Goal: Information Seeking & Learning: Learn about a topic

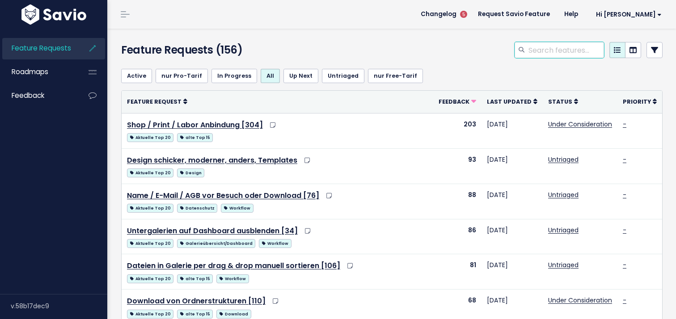
click at [546, 52] on input "search" at bounding box center [565, 50] width 76 height 16
type input "g"
type input "ort"
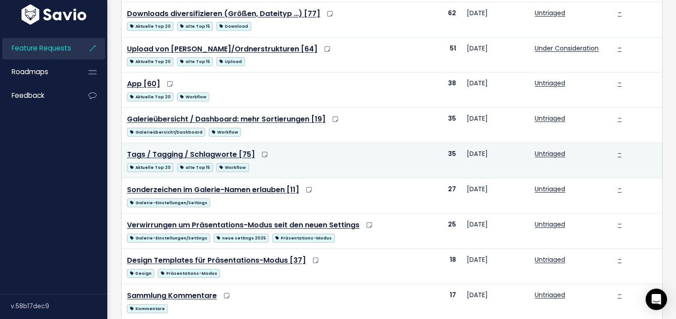
scroll to position [197, 0]
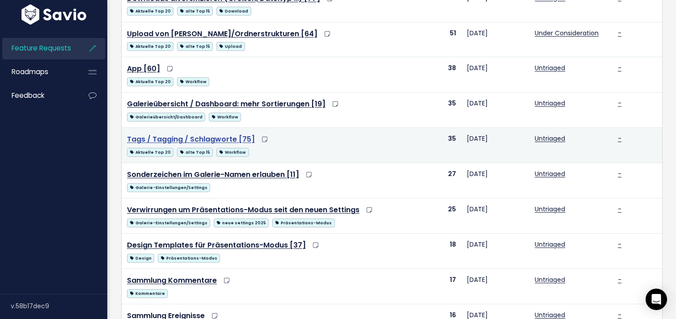
click at [202, 140] on link "Tags / Tagging / Schlagworte [75]" at bounding box center [191, 139] width 128 height 10
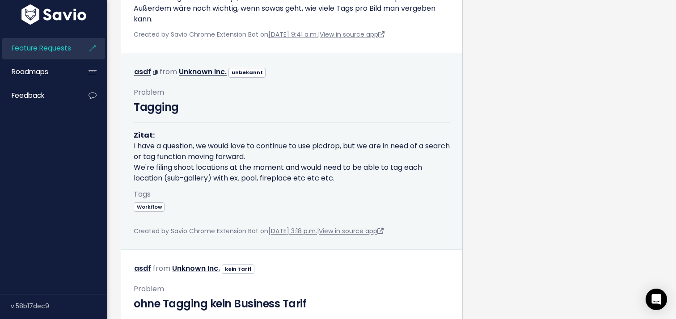
scroll to position [3286, 0]
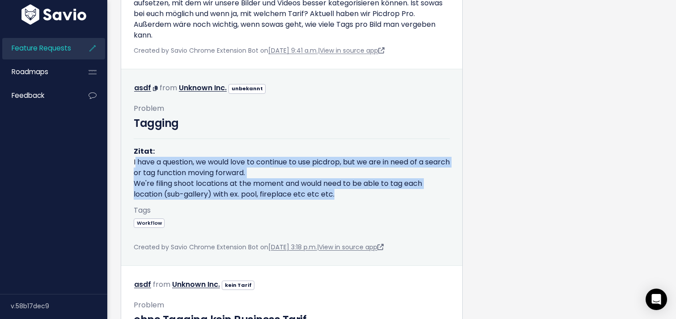
drag, startPoint x: 130, startPoint y: 148, endPoint x: 344, endPoint y: 189, distance: 218.4
click at [344, 189] on div "Problem Tagging Zitat: I have a question, we would love to continue to use picd…" at bounding box center [291, 174] width 329 height 158
copy div "I have a question, we would love to continue to use picdrop, but we are in need…"
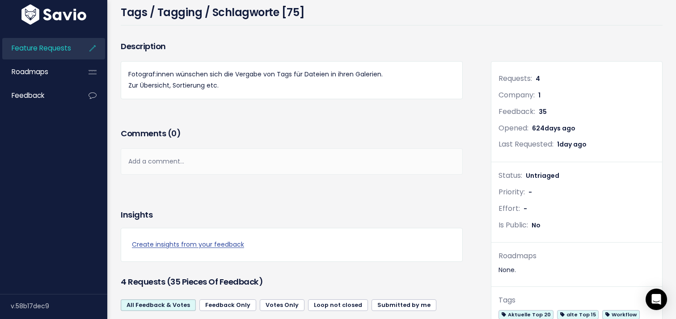
scroll to position [0, 0]
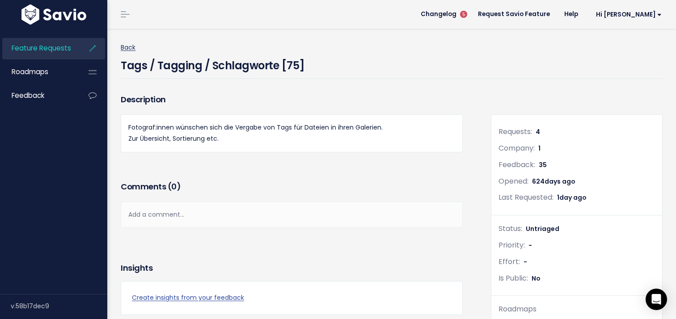
click at [127, 46] on link "Back" at bounding box center [128, 47] width 15 height 9
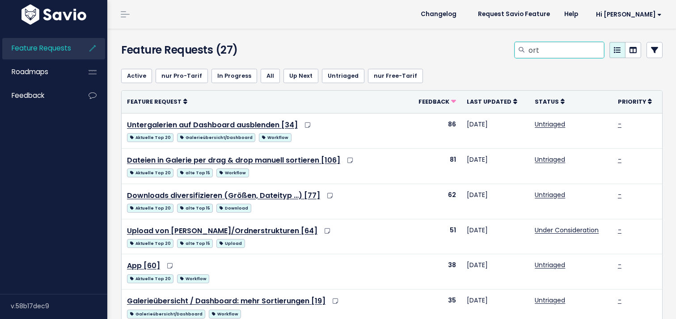
click at [534, 49] on input "ort" at bounding box center [565, 50] width 76 height 16
type input "location"
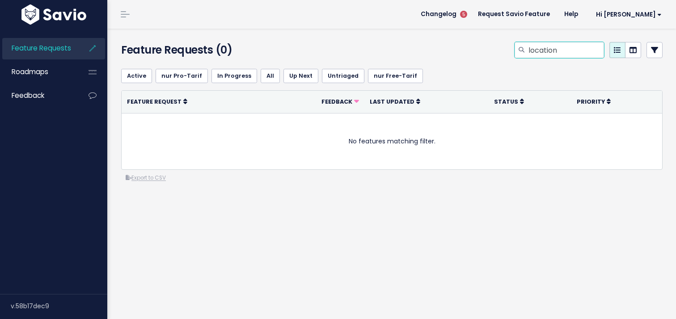
click at [542, 48] on input "location" at bounding box center [565, 50] width 76 height 16
type input "geo"
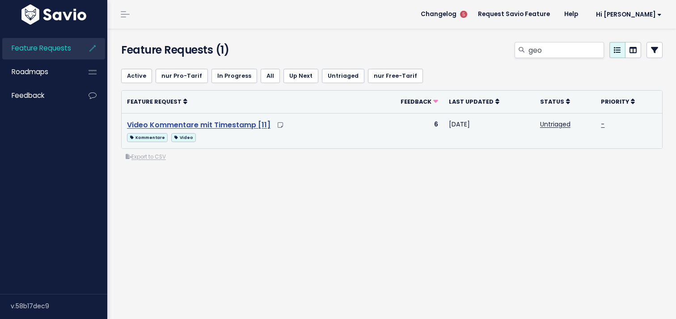
click at [249, 125] on link "Video Kommentare mit Timestamp [11]" at bounding box center [198, 125] width 143 height 10
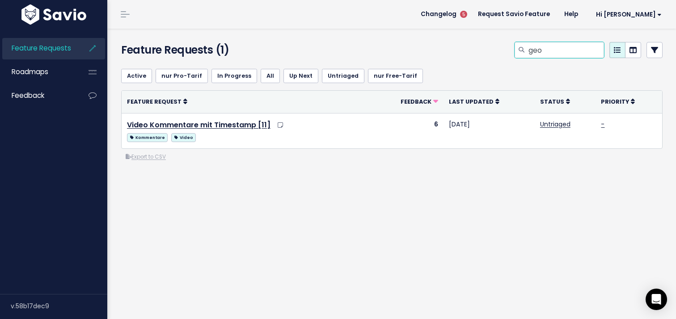
click at [536, 50] on input "geo" at bounding box center [565, 50] width 76 height 16
type input "orte"
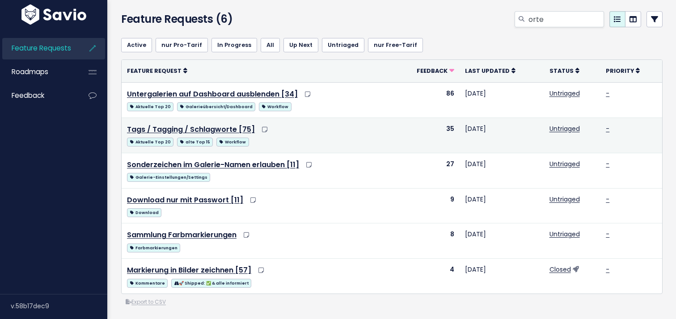
scroll to position [34, 0]
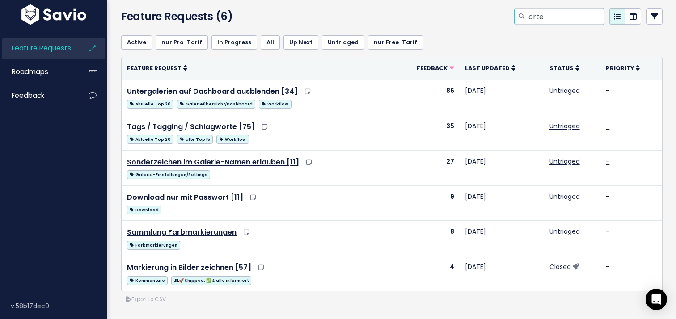
click at [536, 17] on input "orte" at bounding box center [565, 16] width 76 height 16
type input "geolocalisation"
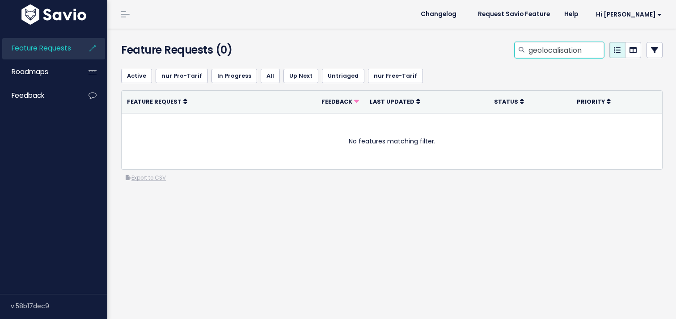
click at [562, 52] on input "geolocalisation" at bounding box center [565, 50] width 76 height 16
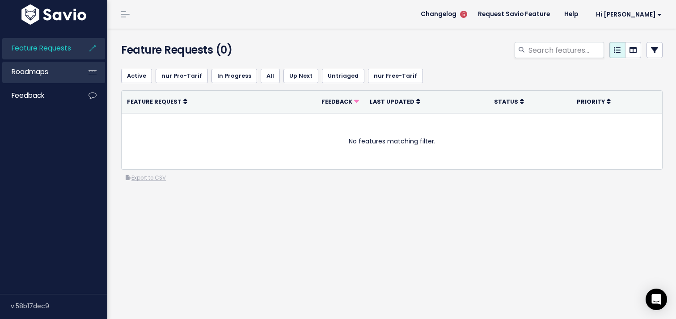
click at [29, 72] on span "Roadmaps" at bounding box center [30, 71] width 37 height 9
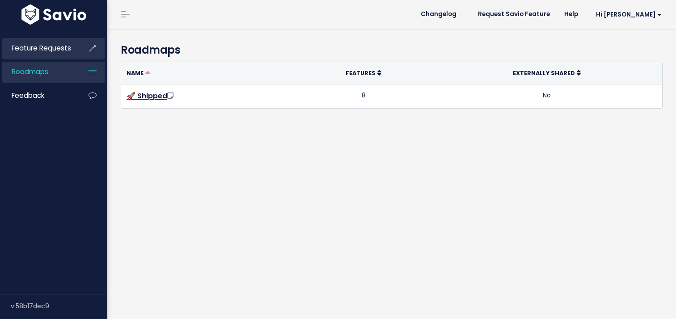
click at [29, 52] on span "Feature Requests" at bounding box center [41, 47] width 59 height 9
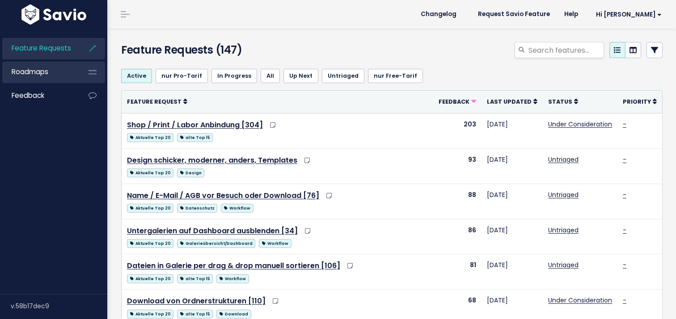
click at [30, 72] on span "Roadmaps" at bounding box center [30, 71] width 37 height 9
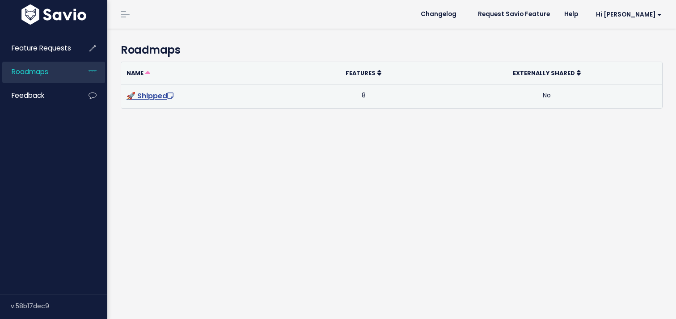
click at [156, 100] on link "🚀 Shipped" at bounding box center [150, 96] width 49 height 10
